Goal: Task Accomplishment & Management: Complete application form

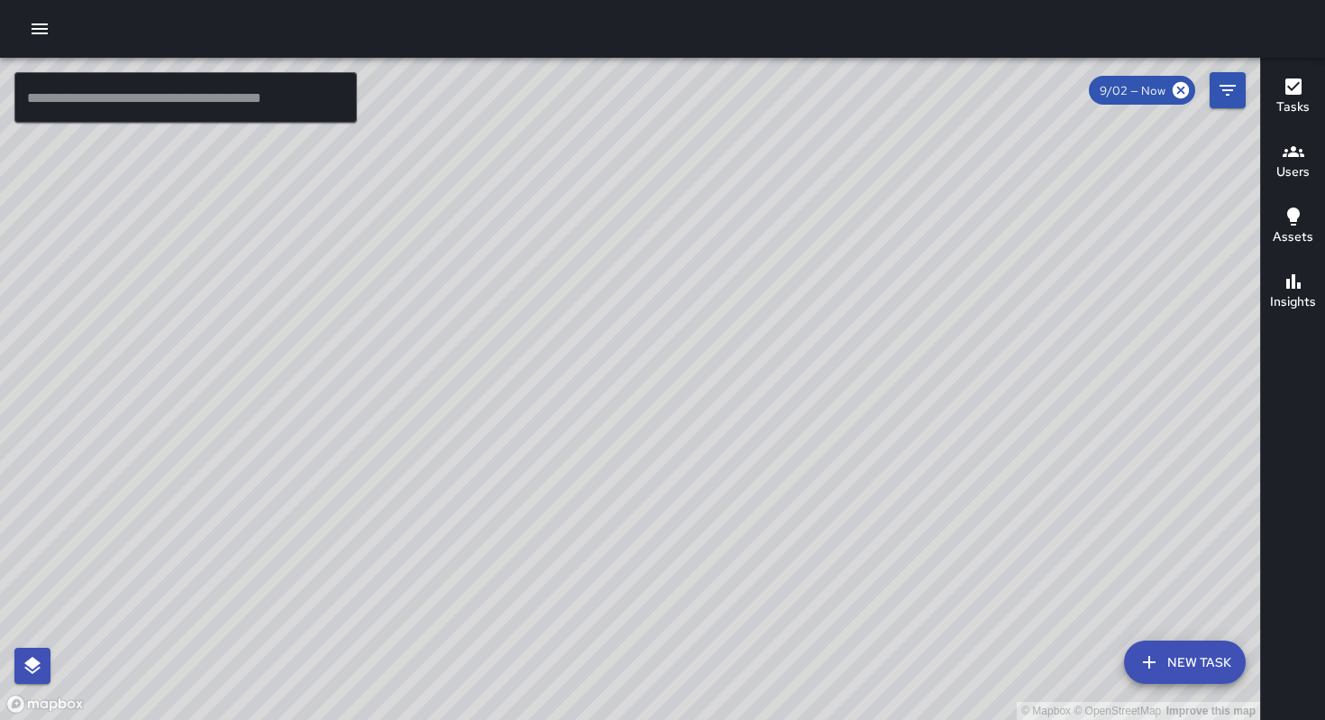
click at [41, 20] on icon "button" at bounding box center [40, 29] width 22 height 22
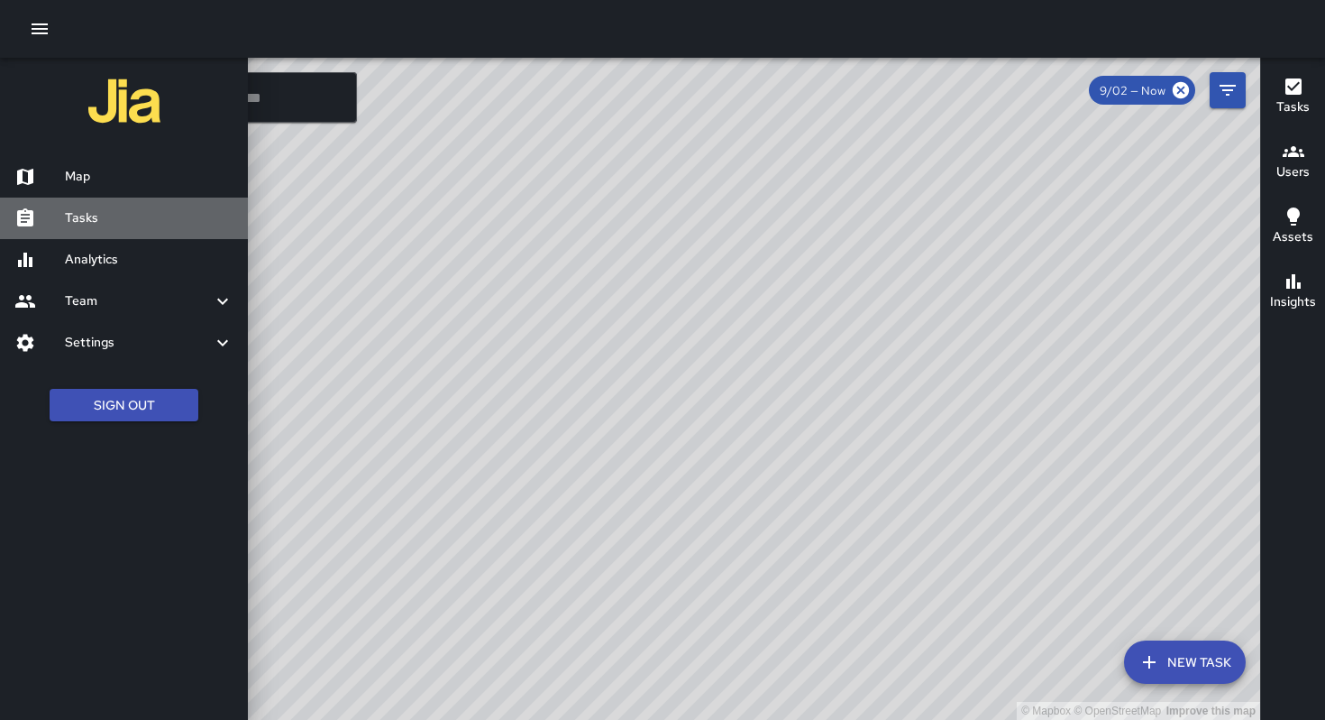
drag, startPoint x: 78, startPoint y: 209, endPoint x: 71, endPoint y: 221, distance: 13.3
click at [78, 210] on h6 "Tasks" at bounding box center [149, 218] width 169 height 20
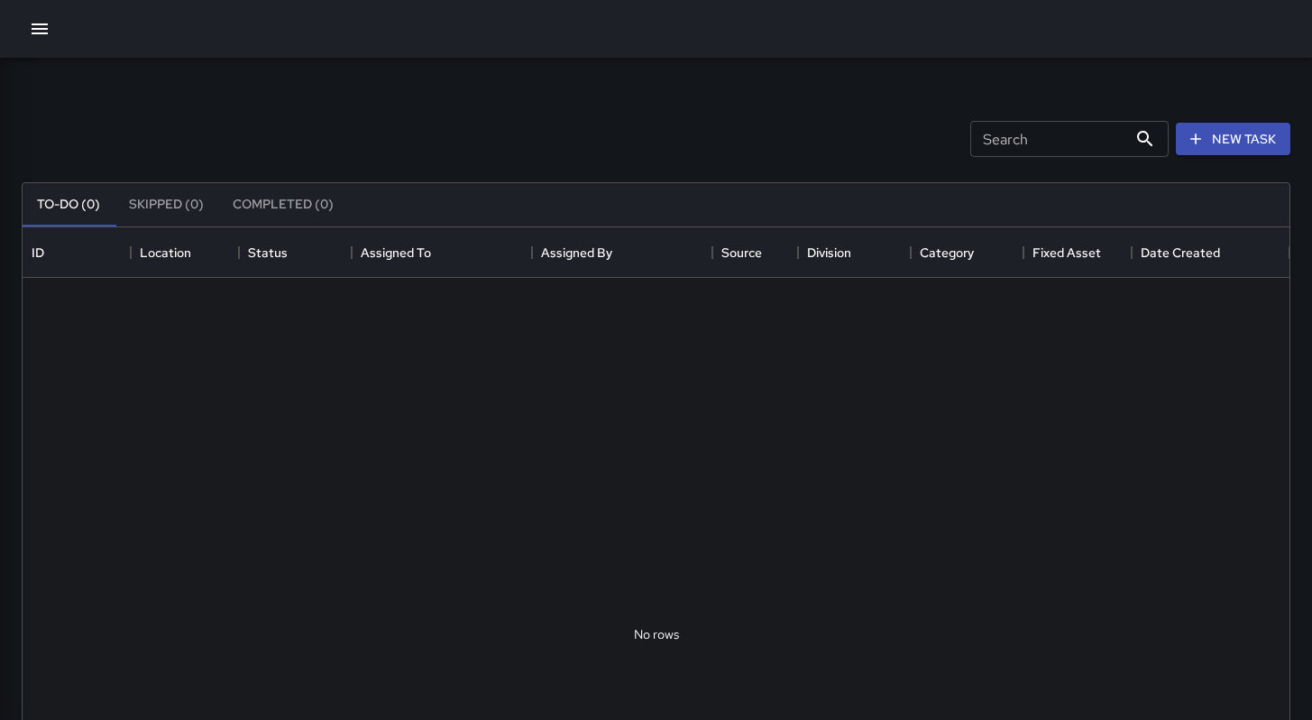
scroll to position [750, 1253]
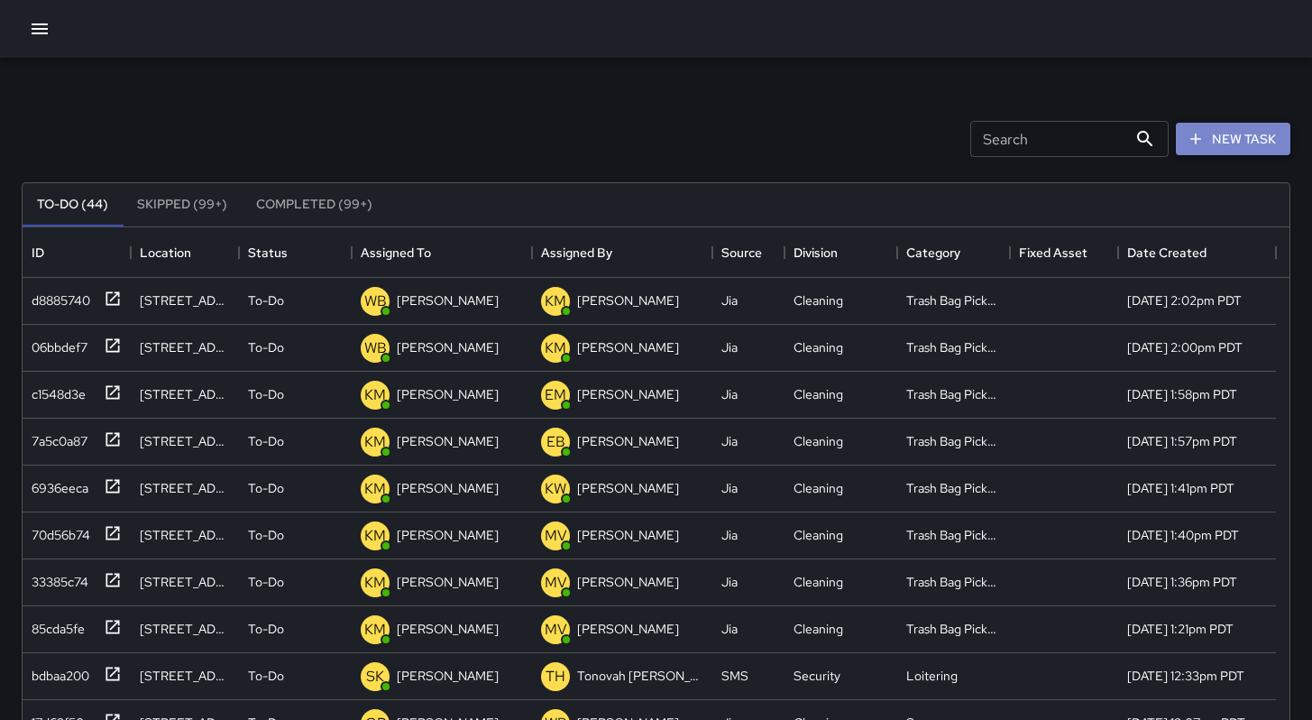
click at [1252, 142] on button "New Task" at bounding box center [1233, 139] width 115 height 33
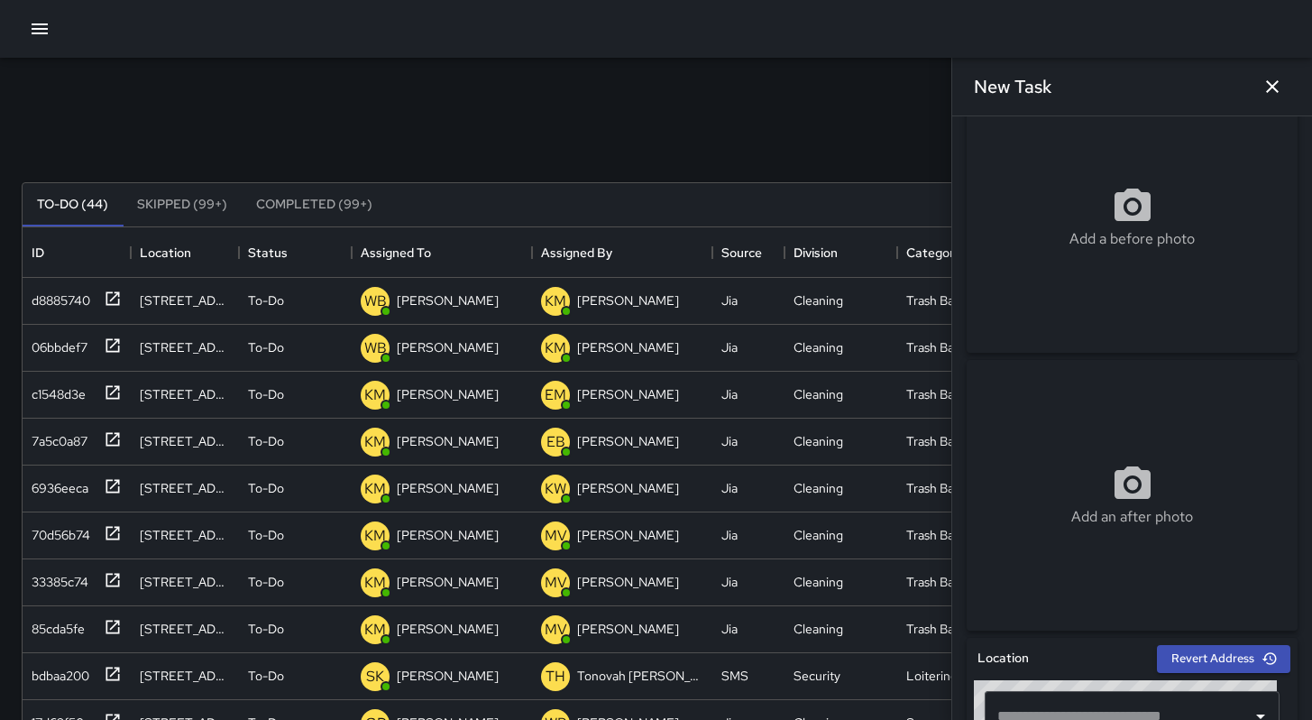
scroll to position [154, 0]
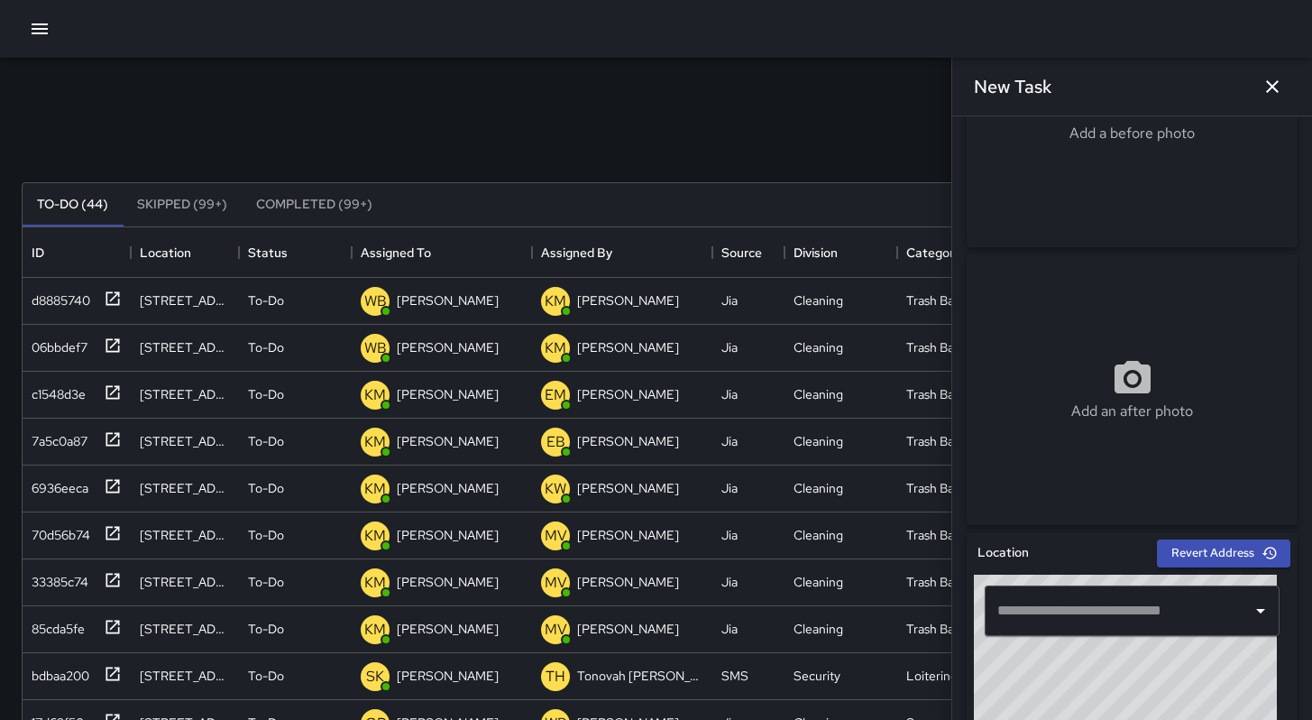
click at [1050, 628] on div "​" at bounding box center [1132, 610] width 295 height 50
click at [1099, 708] on div "© Mapbox © OpenStreetMap Improve this map" at bounding box center [1125, 686] width 303 height 225
click at [1116, 616] on input "**********" at bounding box center [1107, 610] width 228 height 34
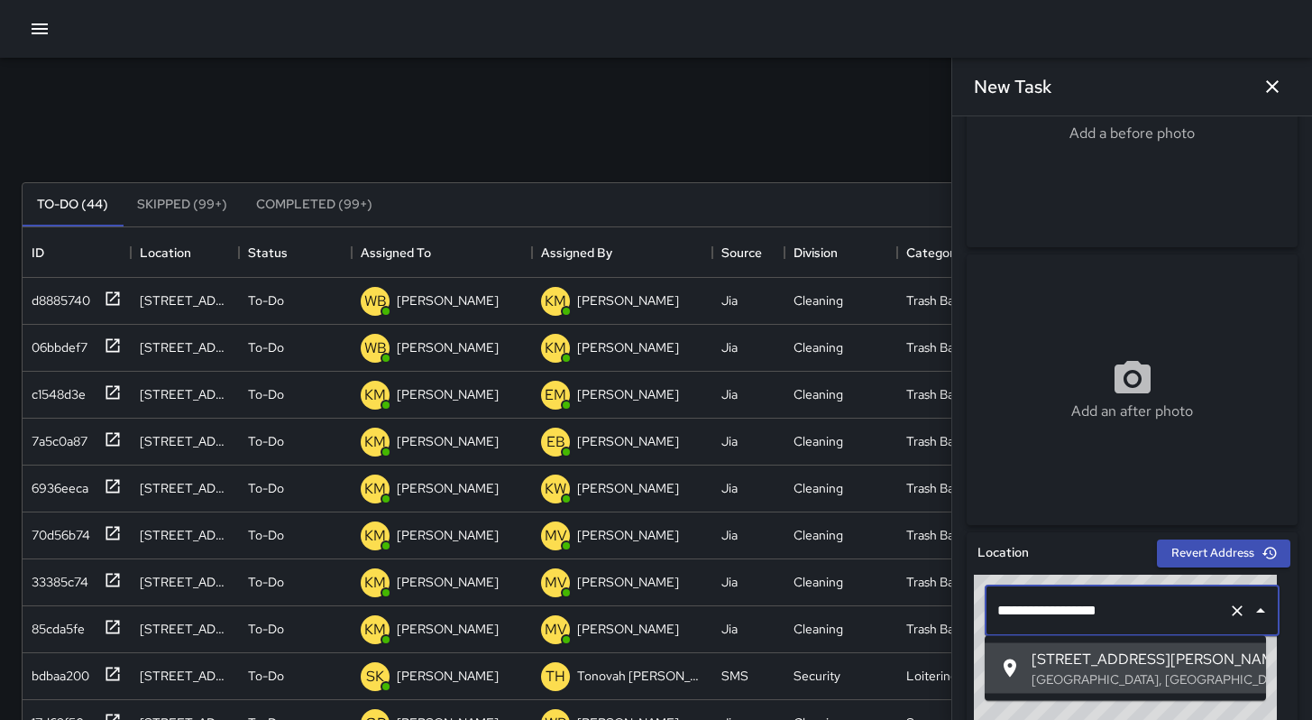
paste input "****"
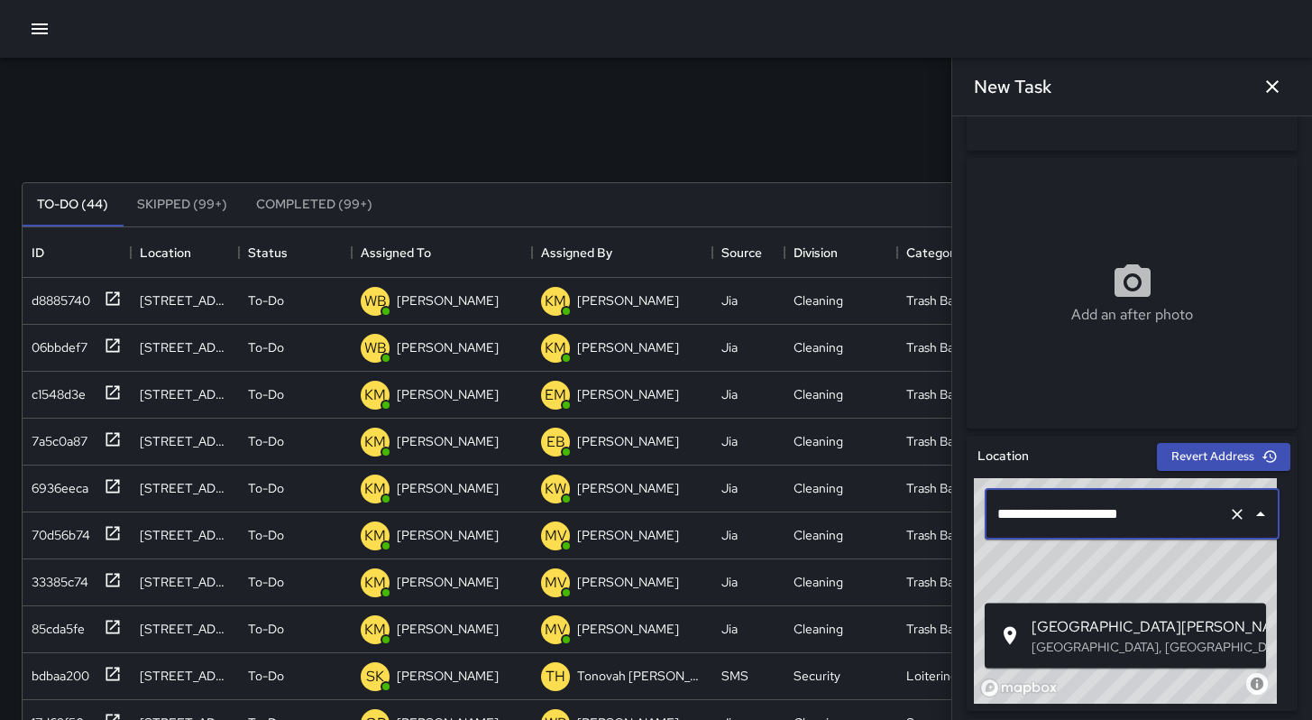
scroll to position [286, 0]
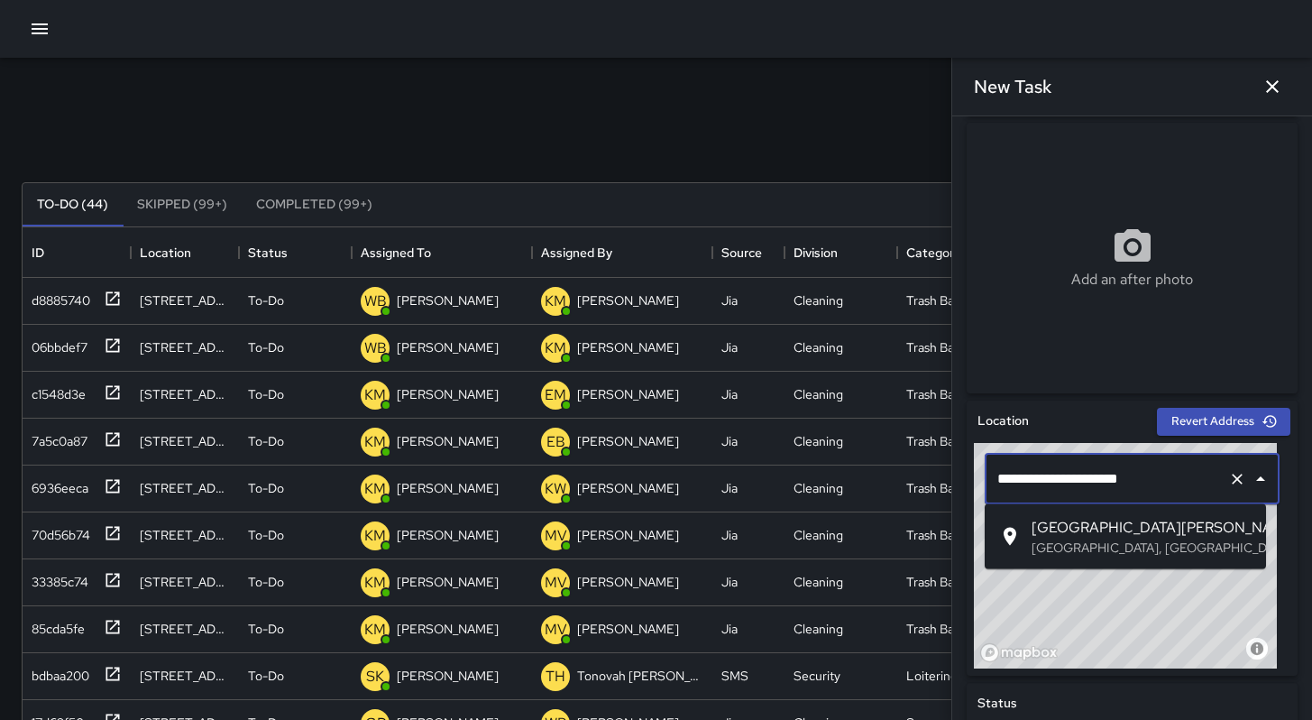
click at [1096, 531] on span "[GEOGRAPHIC_DATA][PERSON_NAME]" at bounding box center [1141, 528] width 220 height 22
type input "**********"
click at [1105, 484] on input "text" at bounding box center [1119, 479] width 252 height 34
click at [1104, 534] on span "[GEOGRAPHIC_DATA][PERSON_NAME]" at bounding box center [1141, 528] width 220 height 22
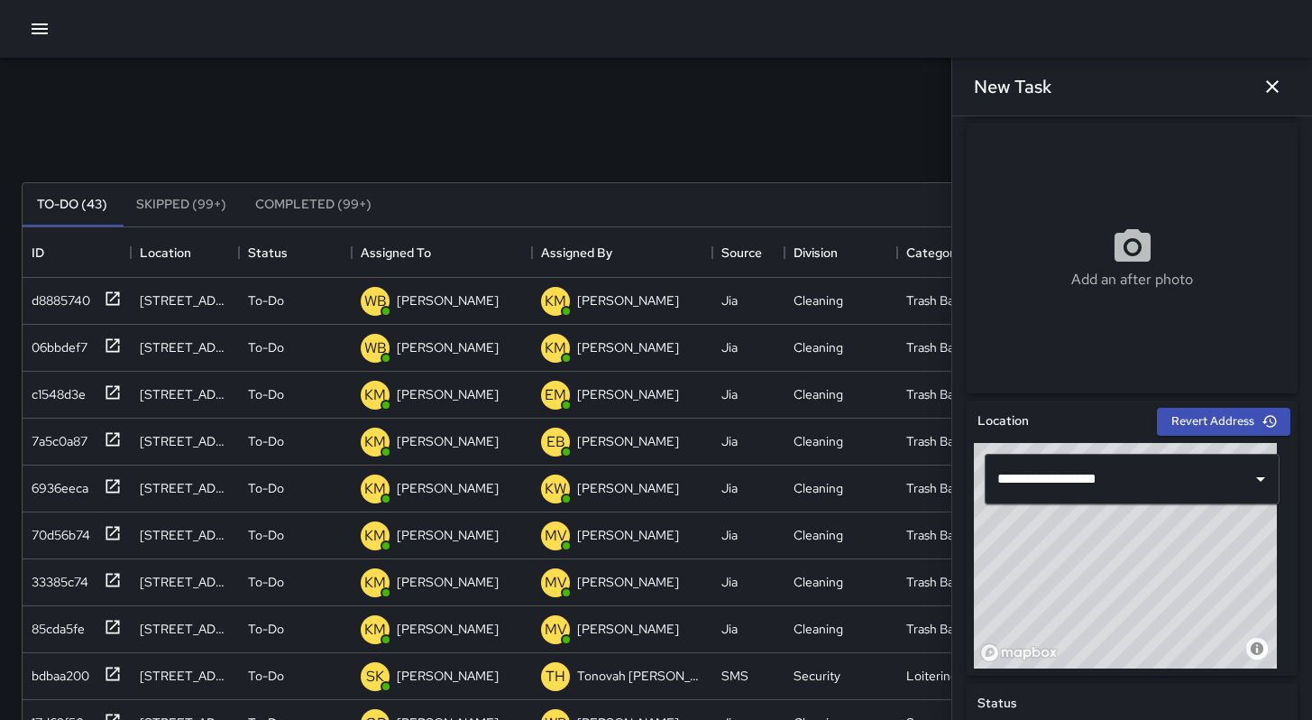
click at [1152, 567] on div "© Mapbox © OpenStreetMap Improve this map" at bounding box center [1125, 555] width 303 height 225
type input "**********"
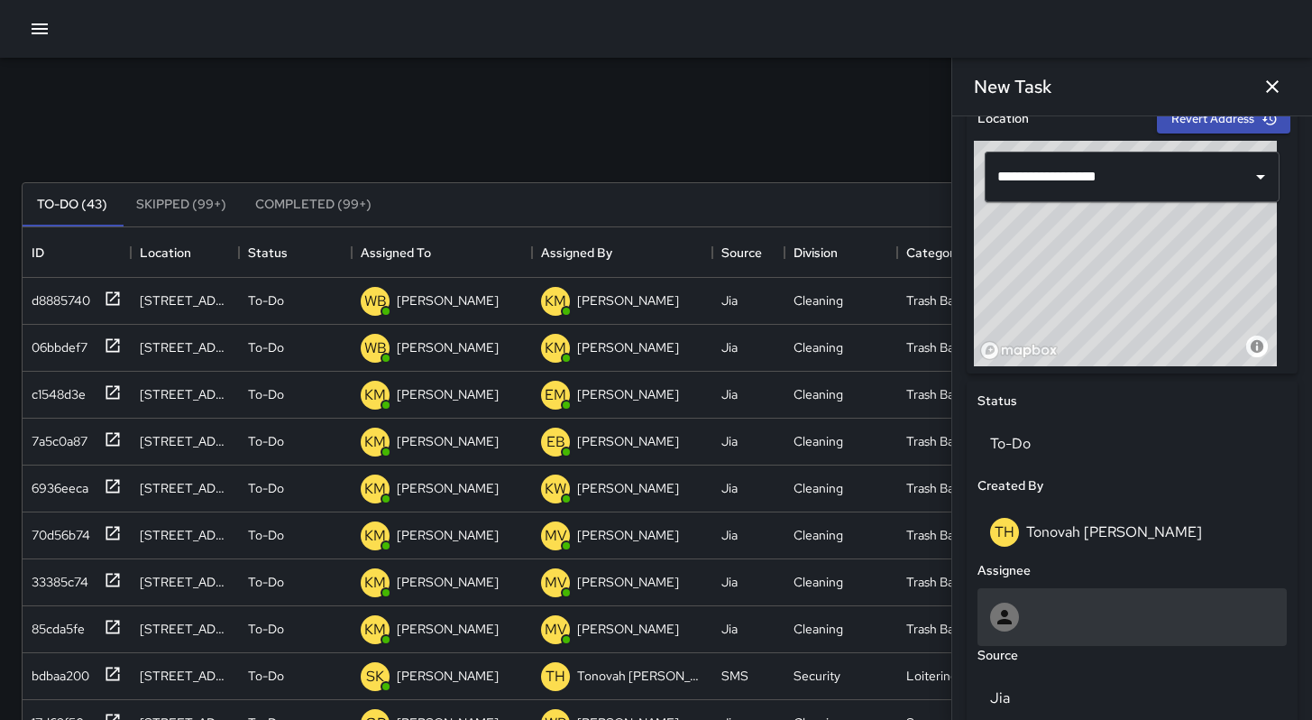
scroll to position [674, 0]
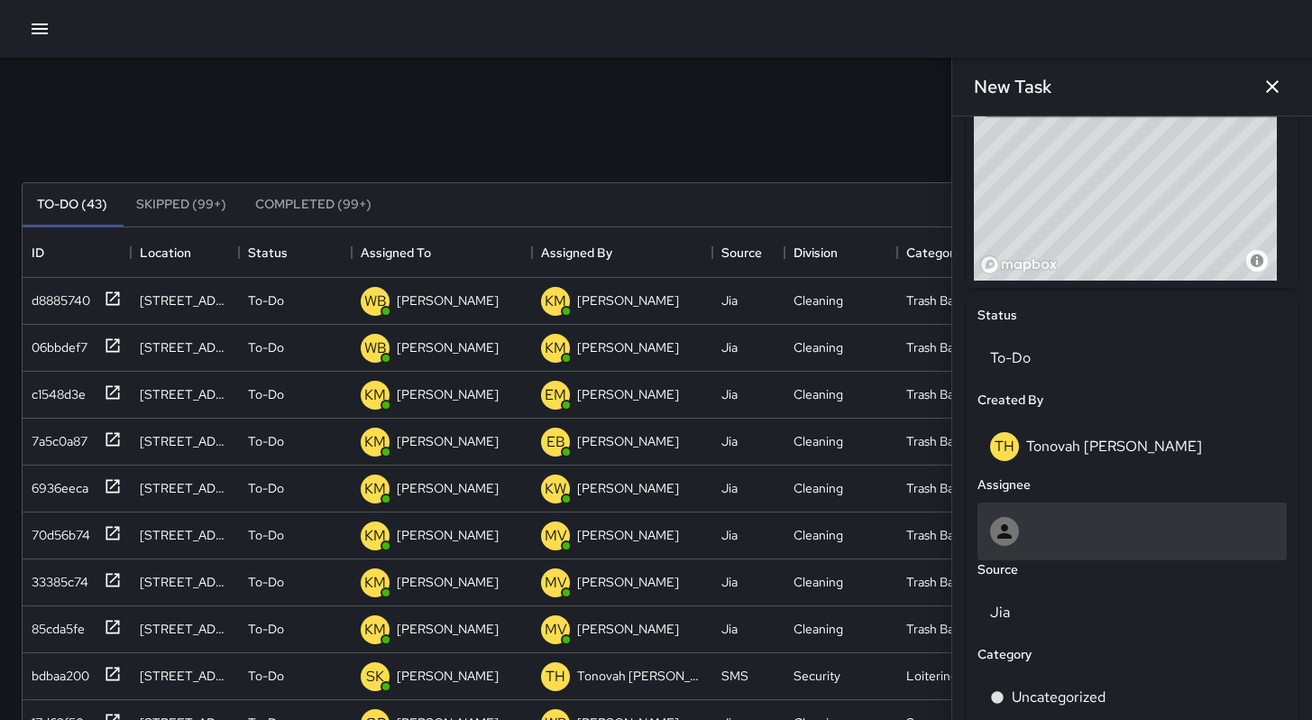
click at [1069, 549] on div at bounding box center [1131, 531] width 309 height 58
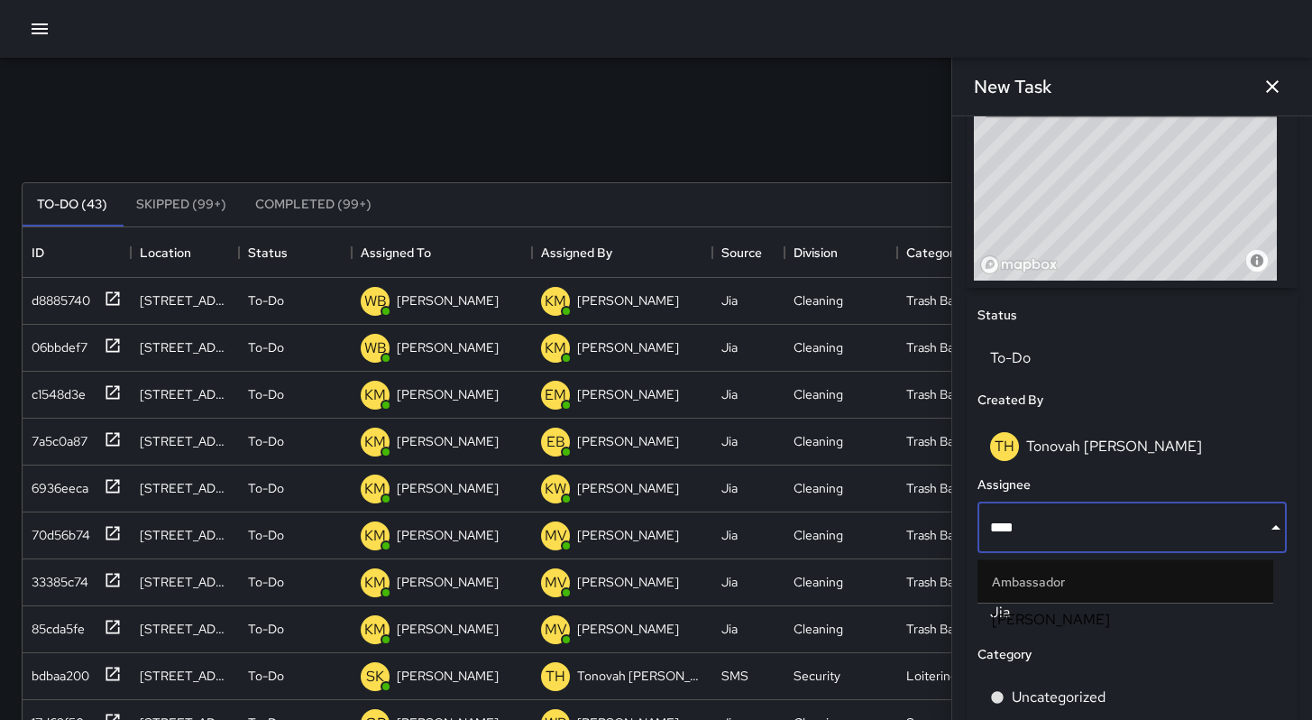
type input "*****"
click at [1120, 620] on span "[PERSON_NAME]" at bounding box center [1125, 620] width 267 height 22
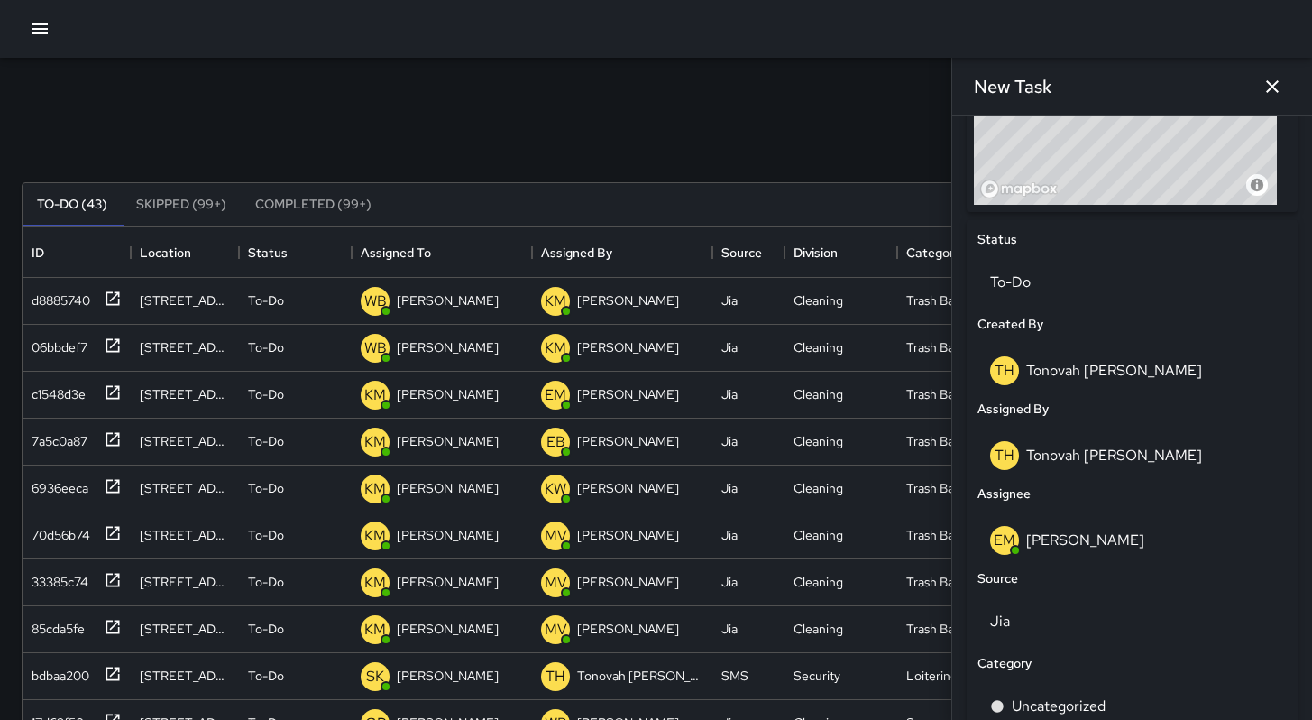
scroll to position [836, 0]
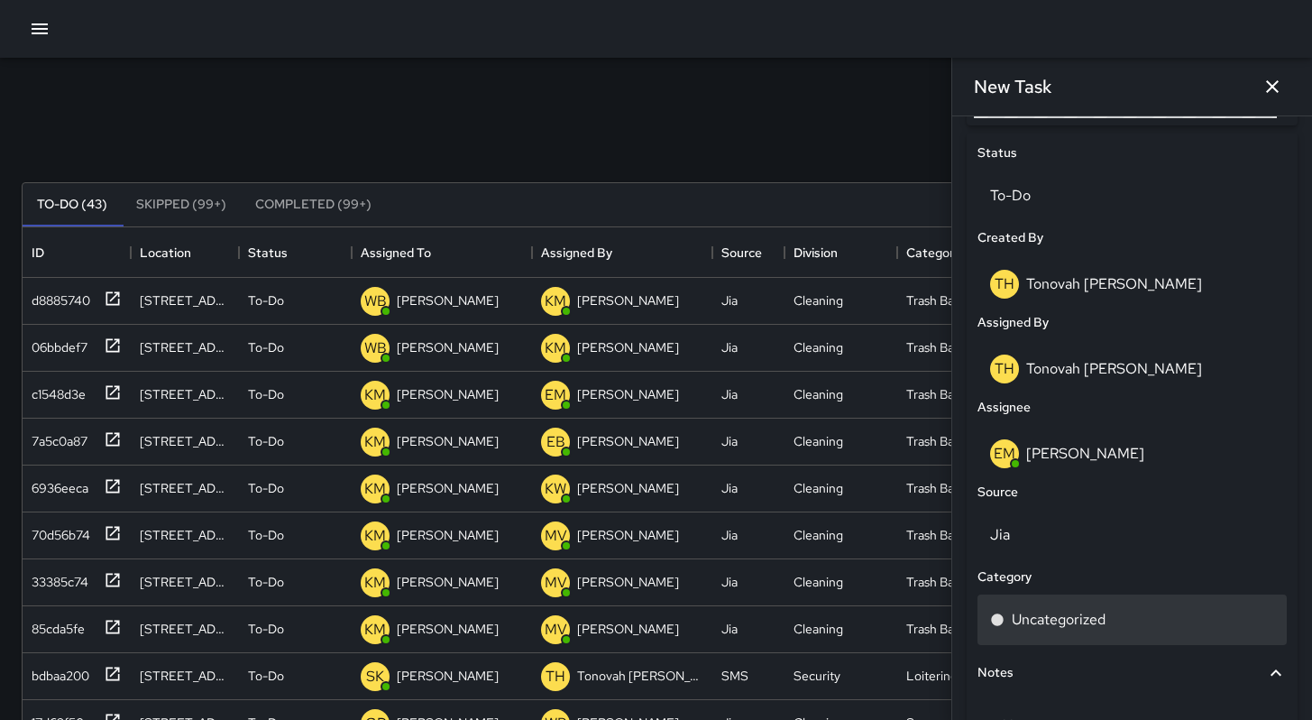
click at [1058, 628] on p "Uncategorized" at bounding box center [1059, 620] width 94 height 22
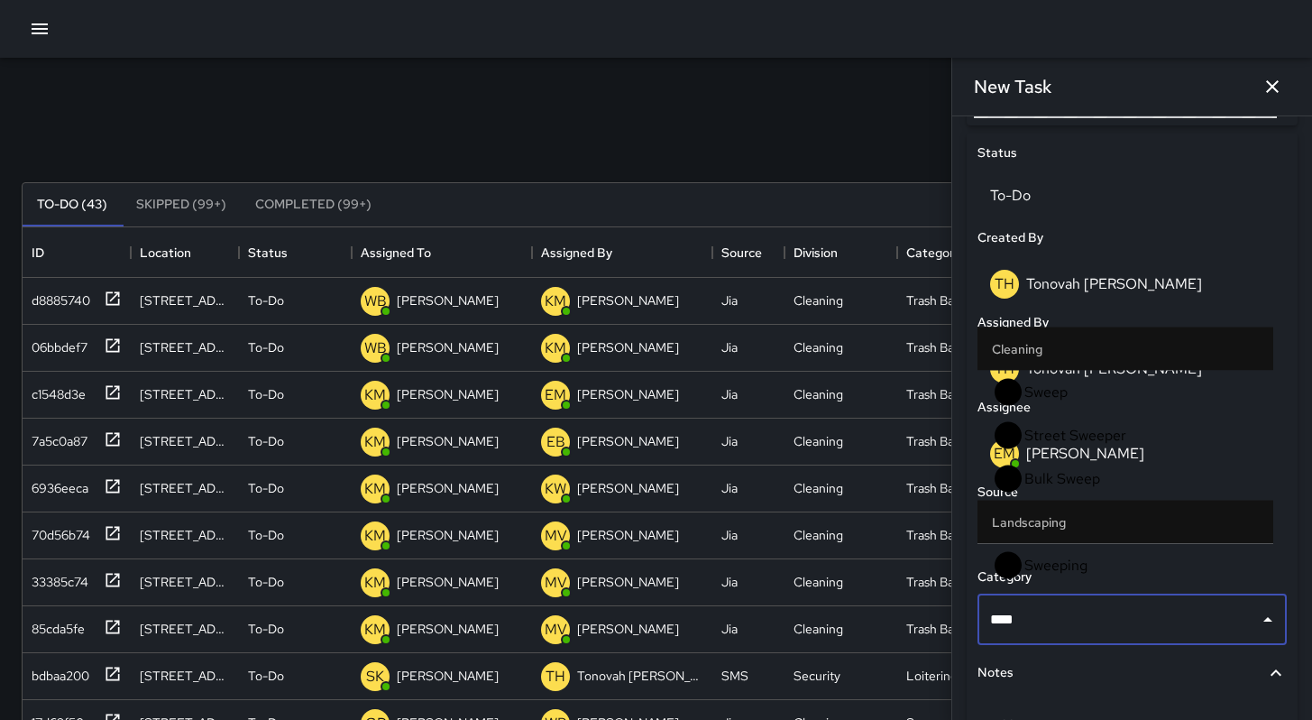
type input "*****"
click at [1074, 403] on span "Sweep" at bounding box center [1141, 392] width 234 height 22
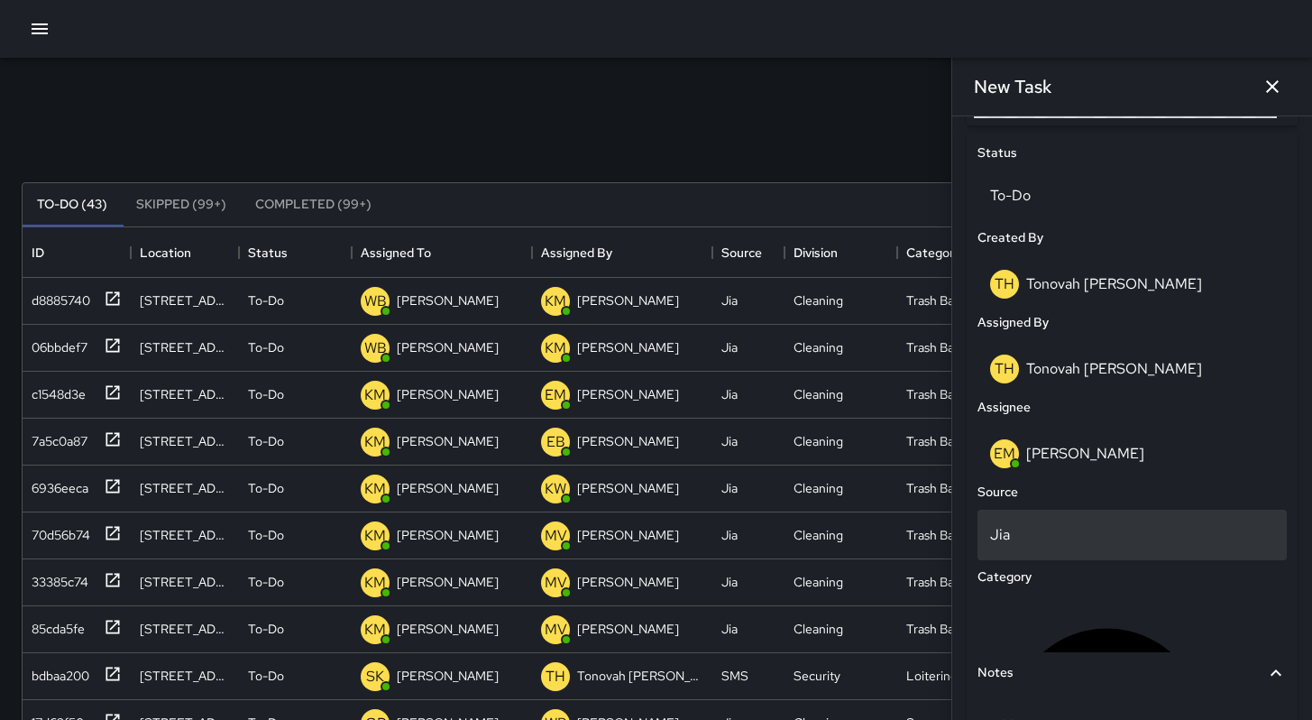
click at [1062, 539] on p "Jia" at bounding box center [1132, 535] width 284 height 22
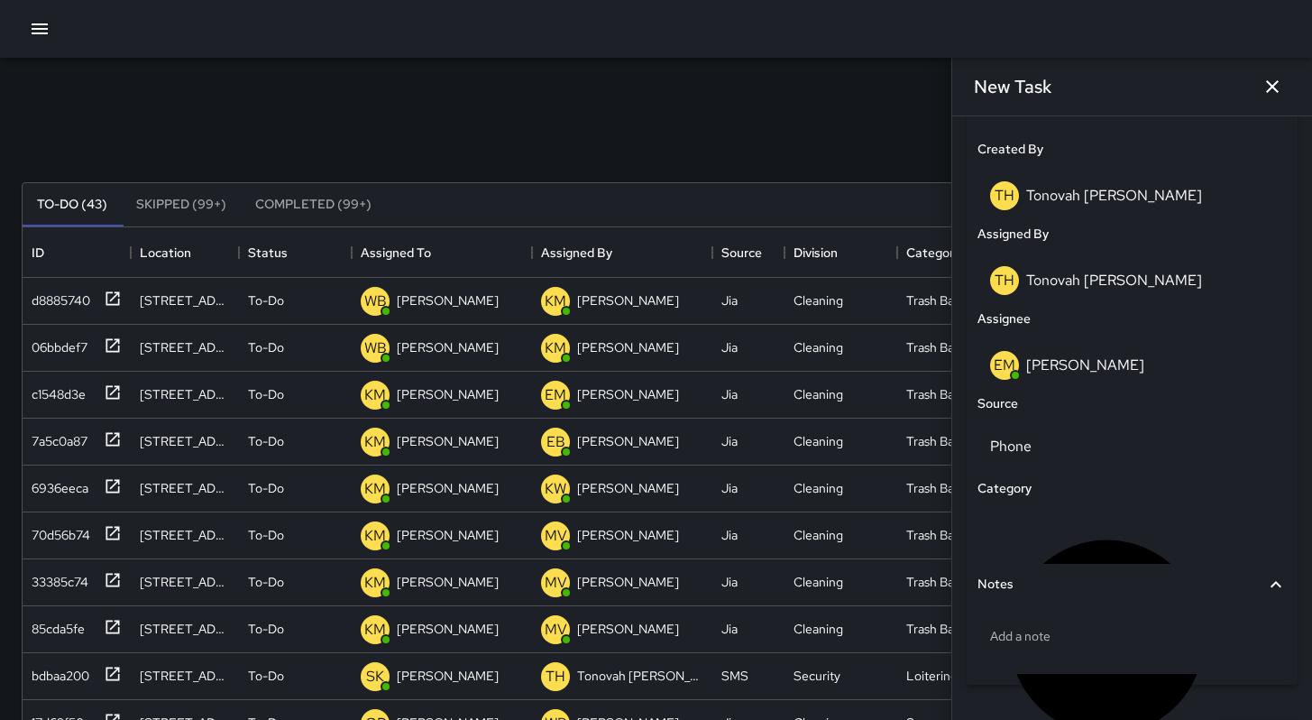
scroll to position [972, 0]
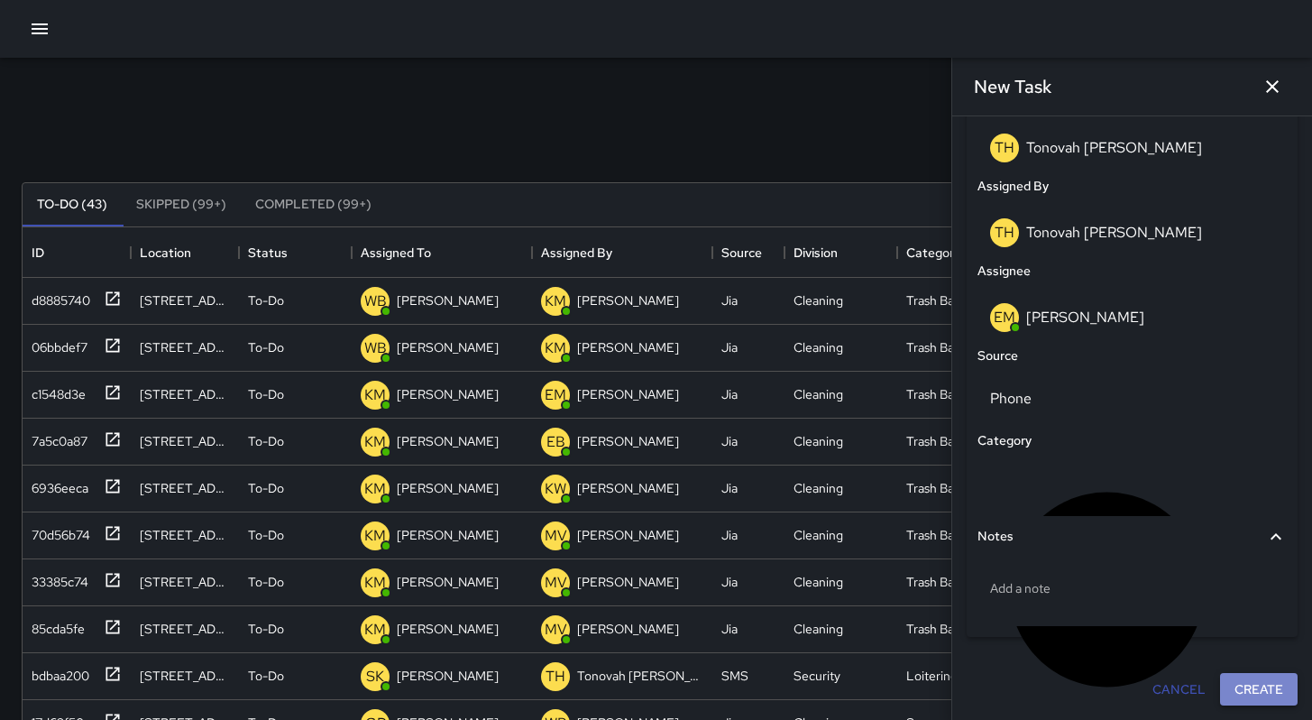
click at [1225, 690] on button "Create" at bounding box center [1259, 689] width 78 height 33
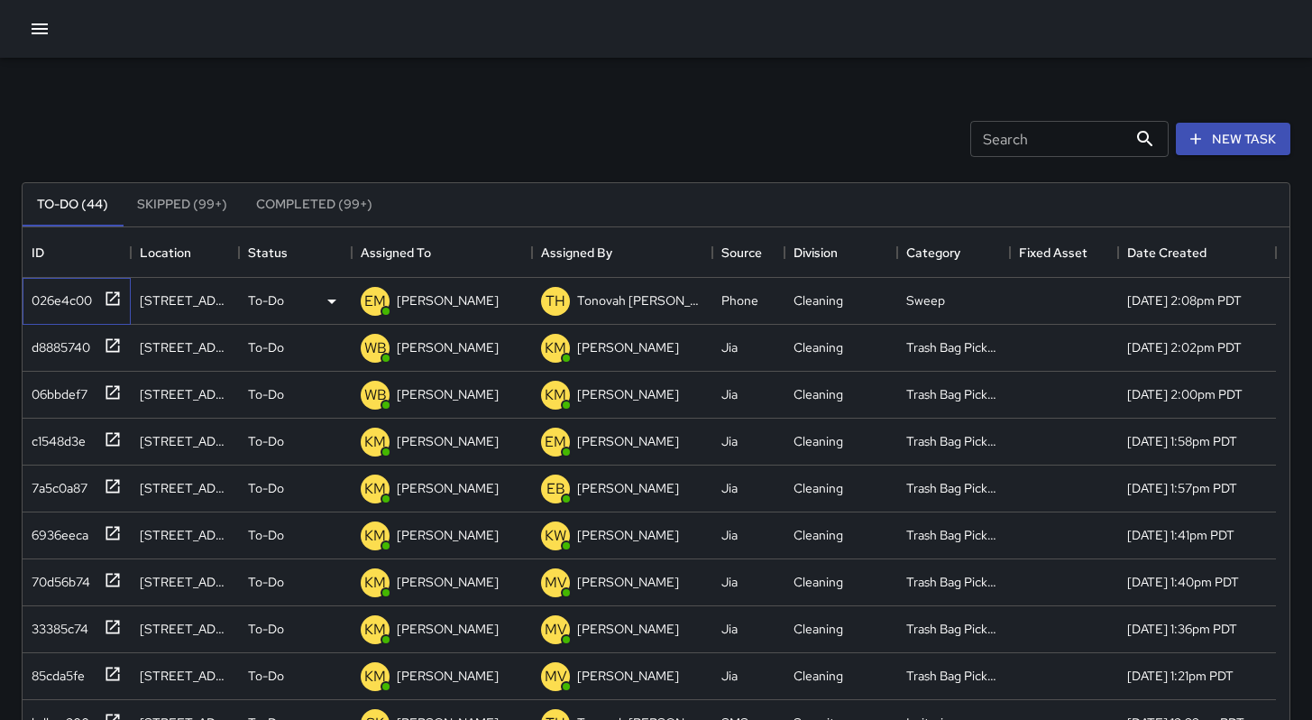
click at [69, 300] on div "026e4c00" at bounding box center [58, 296] width 68 height 25
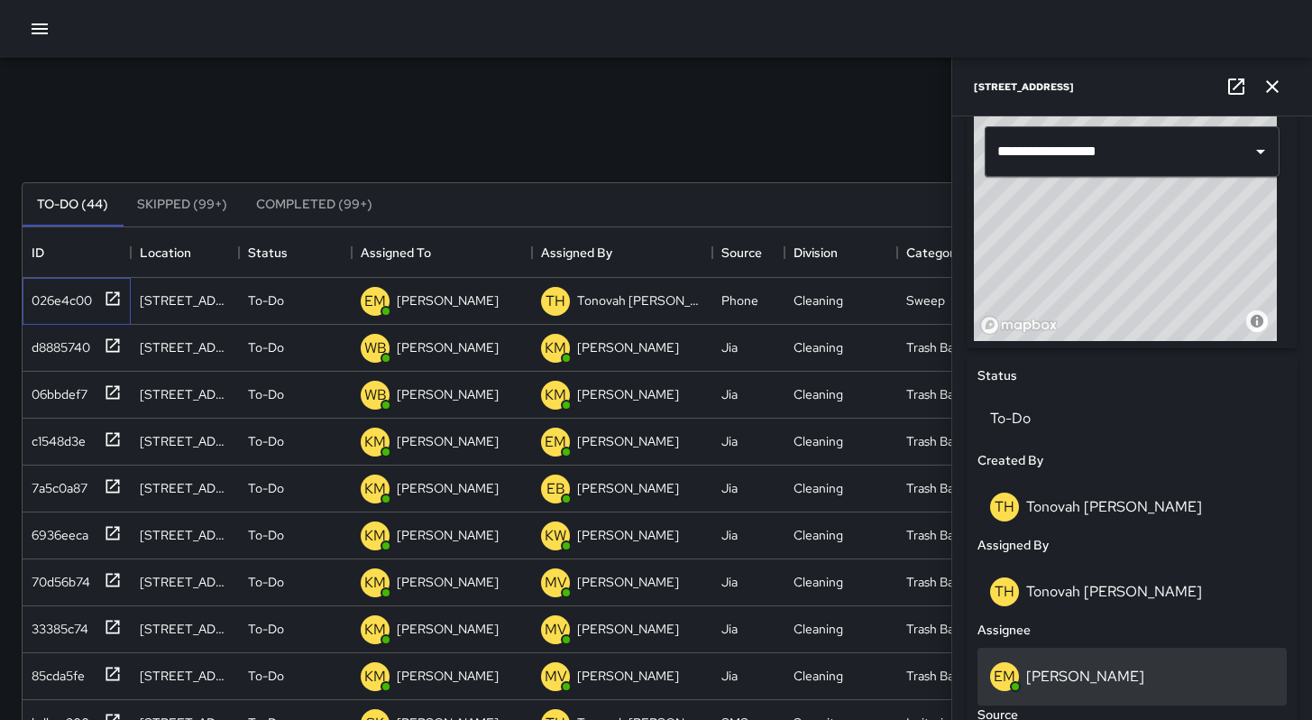
scroll to position [614, 0]
click at [1117, 688] on div "EM [PERSON_NAME]" at bounding box center [1131, 675] width 309 height 58
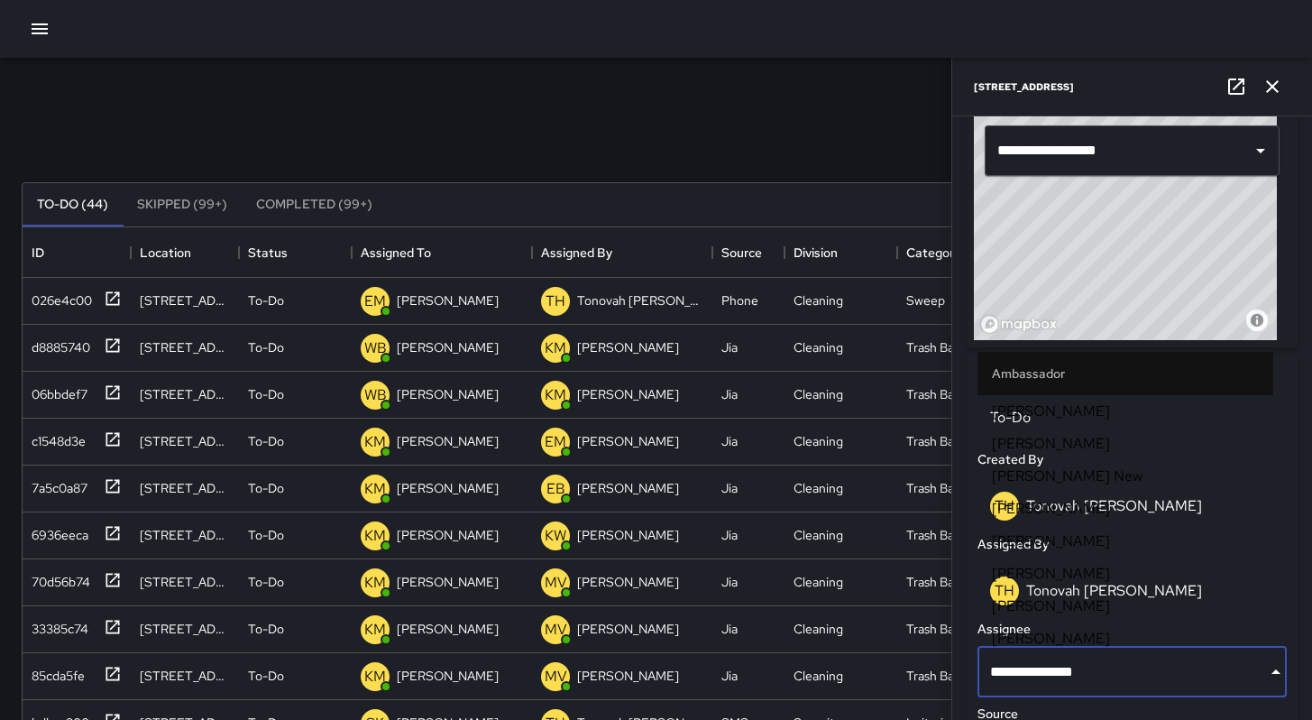
scroll to position [463, 0]
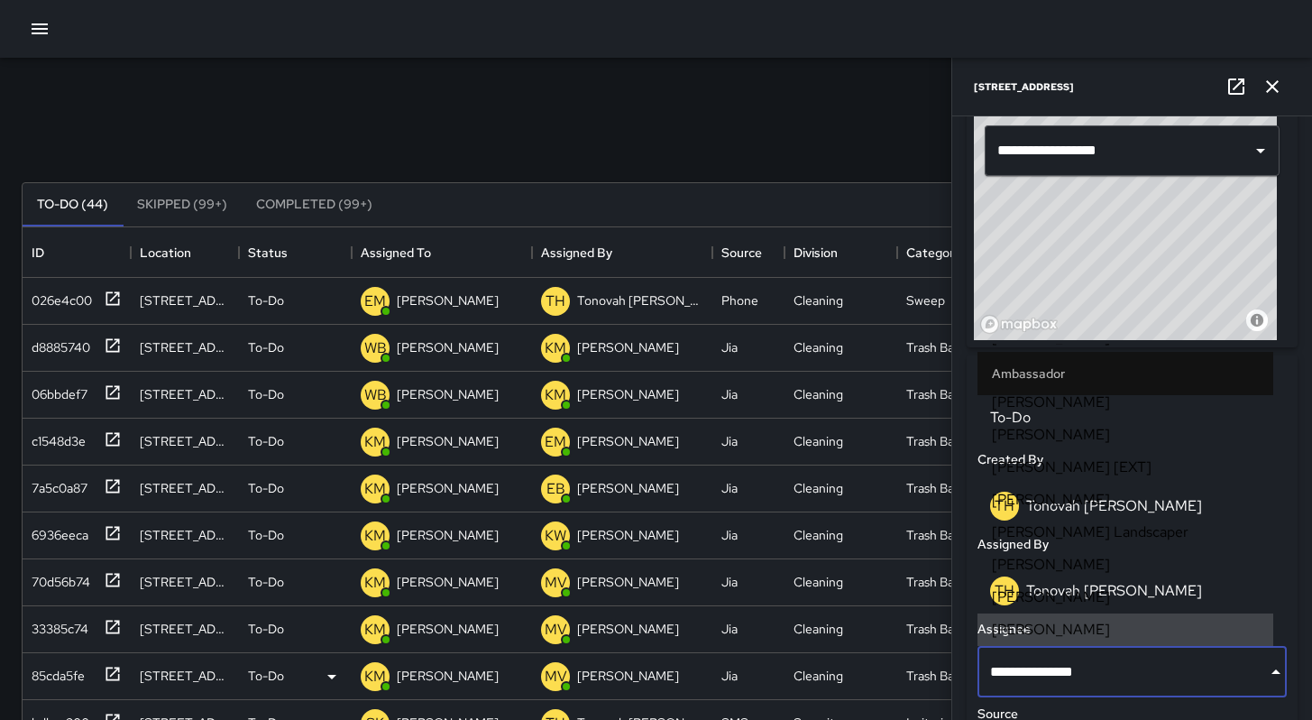
drag, startPoint x: 1123, startPoint y: 673, endPoint x: 894, endPoint y: 661, distance: 228.4
click at [897, 660] on div "Search Search New Task To-Do (44) Skipped (99+) Completed (99+) ID Location Sta…" at bounding box center [656, 561] width 1312 height 1007
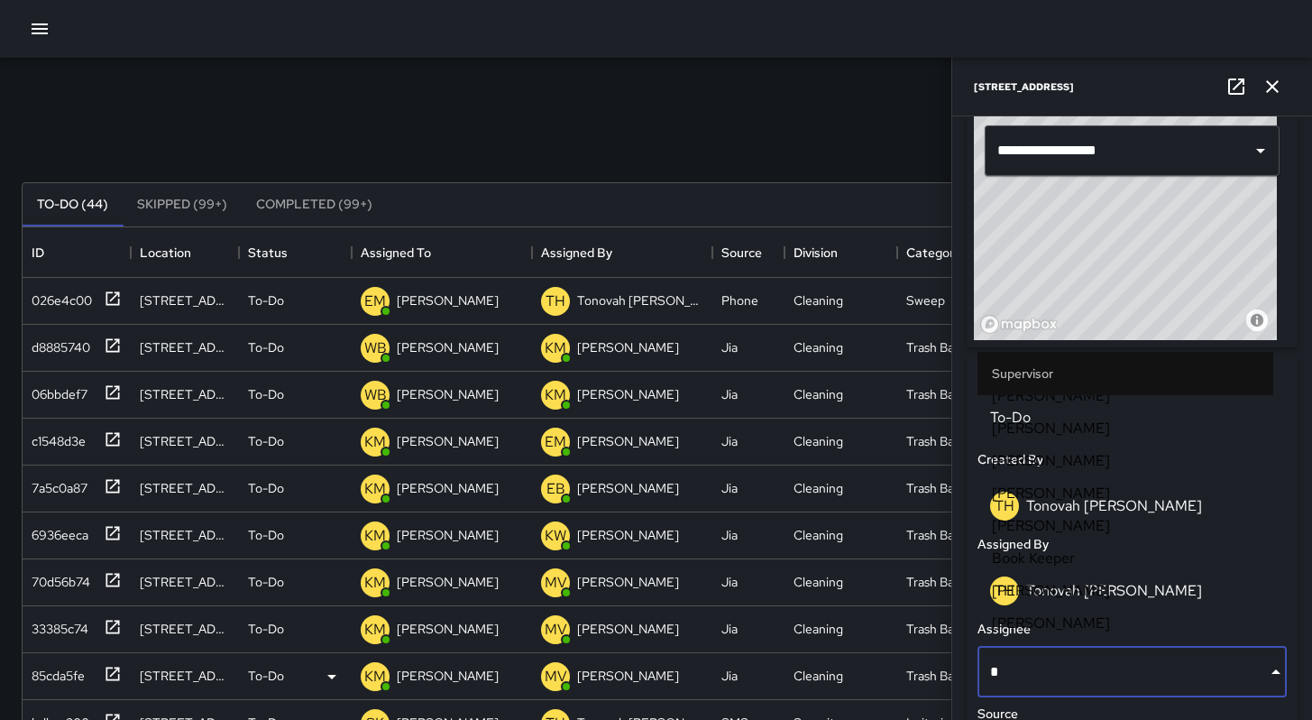
scroll to position [0, 0]
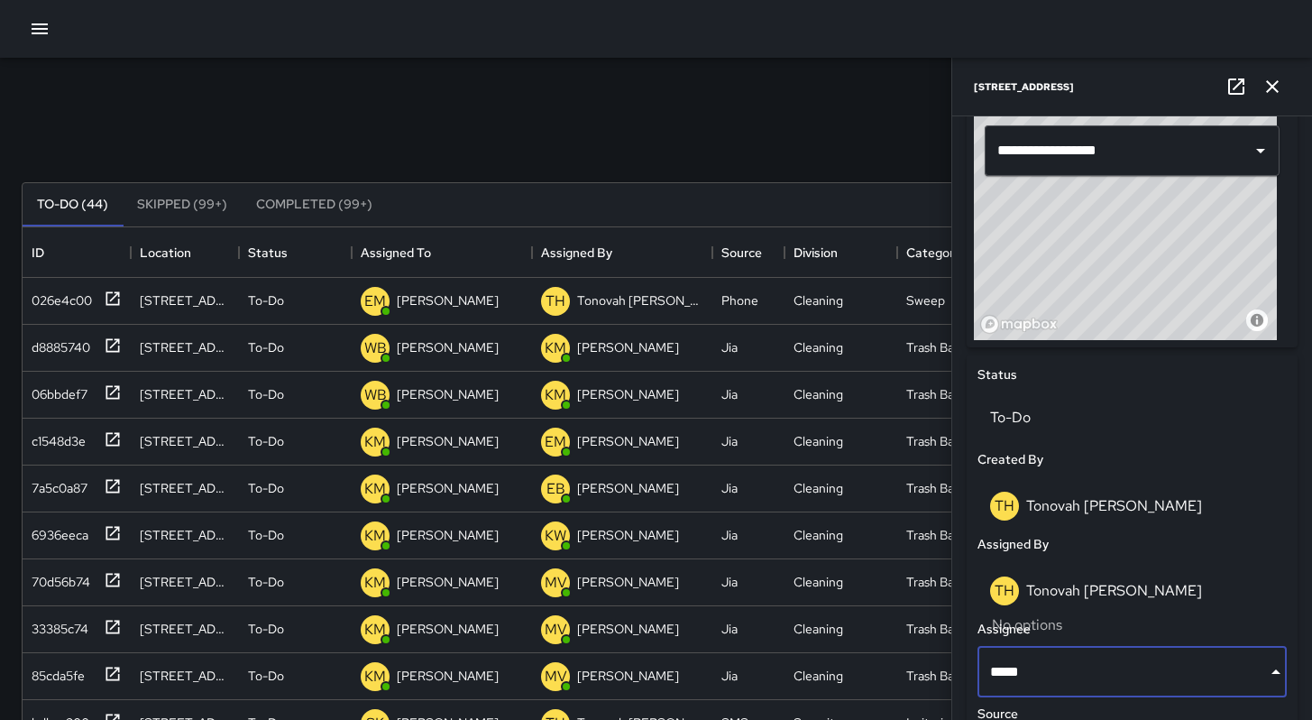
type input "****"
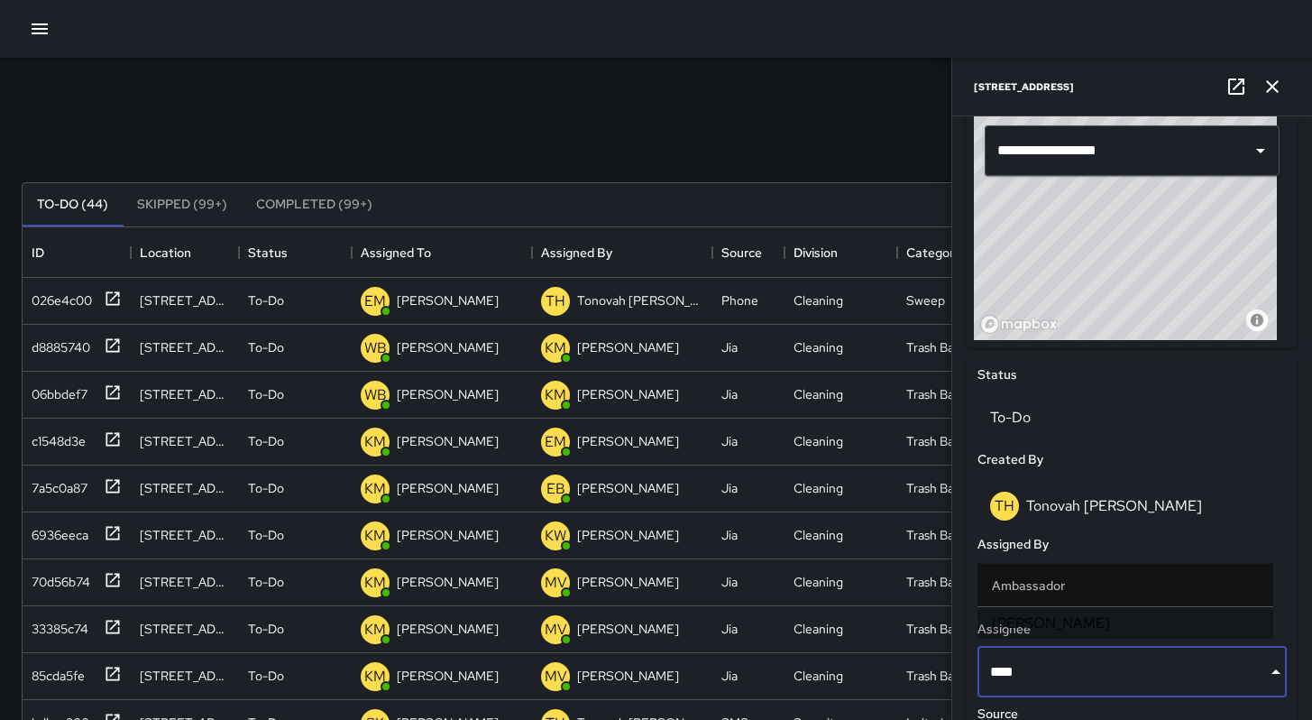
click at [1033, 633] on li "[PERSON_NAME]" at bounding box center [1125, 623] width 296 height 32
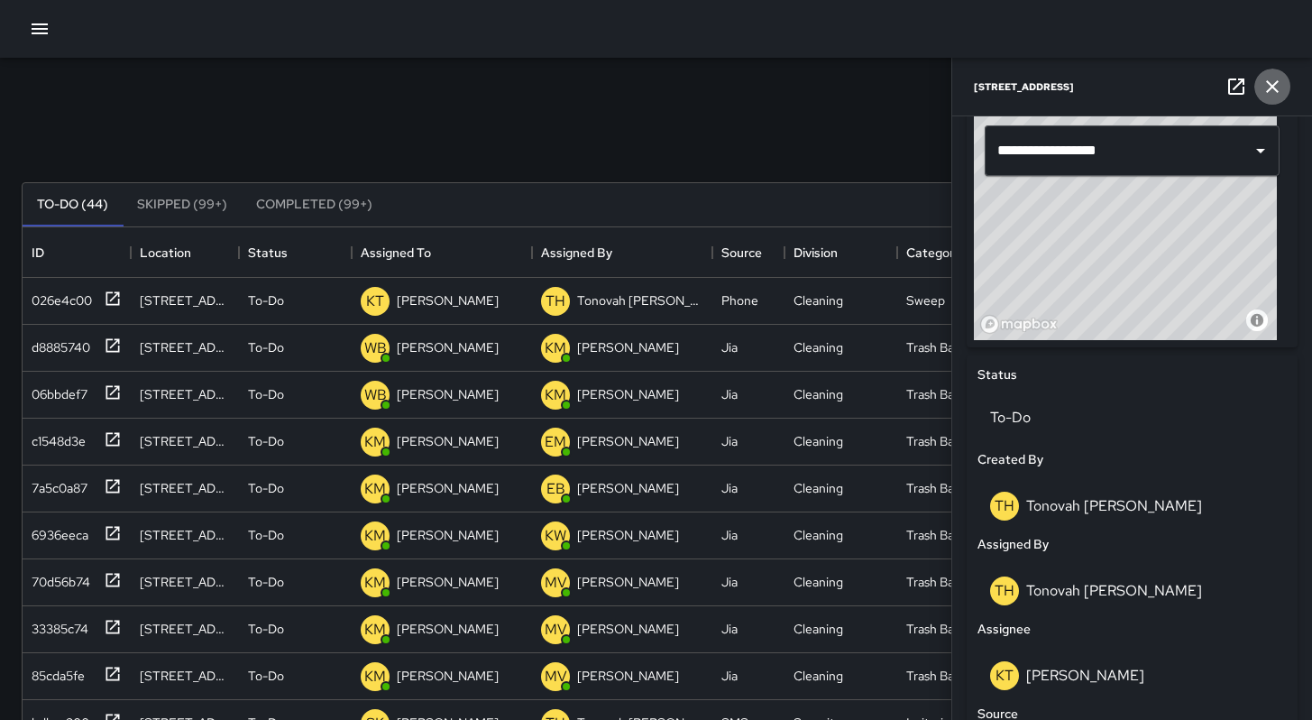
click at [1263, 96] on icon "button" at bounding box center [1272, 87] width 22 height 22
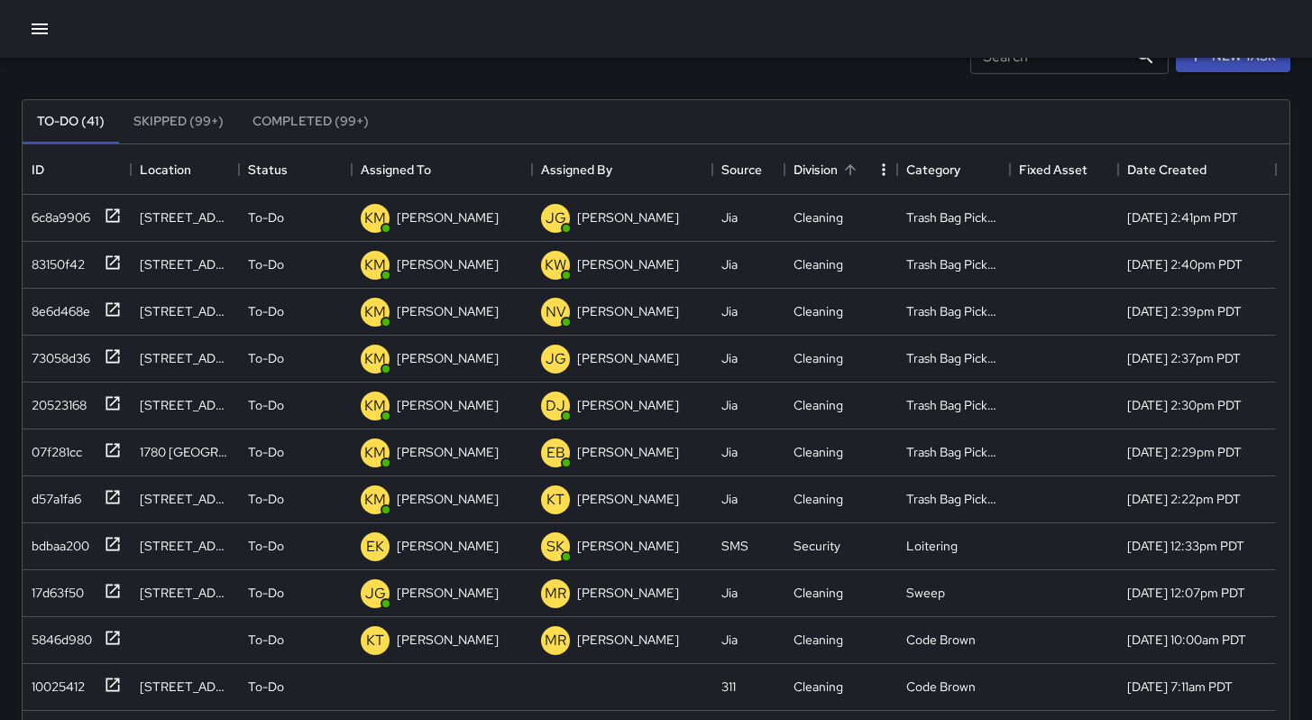
scroll to position [32, 0]
